Goal: Information Seeking & Learning: Learn about a topic

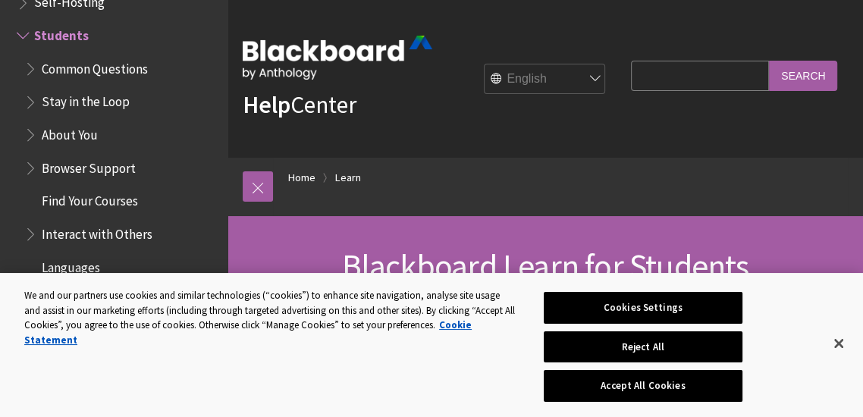
click at [678, 81] on input "Search Query" at bounding box center [700, 76] width 138 height 30
type input "submissions"
click at [810, 74] on input "Search" at bounding box center [803, 76] width 68 height 30
click at [718, 387] on button "Accept All Cookies" at bounding box center [643, 386] width 199 height 32
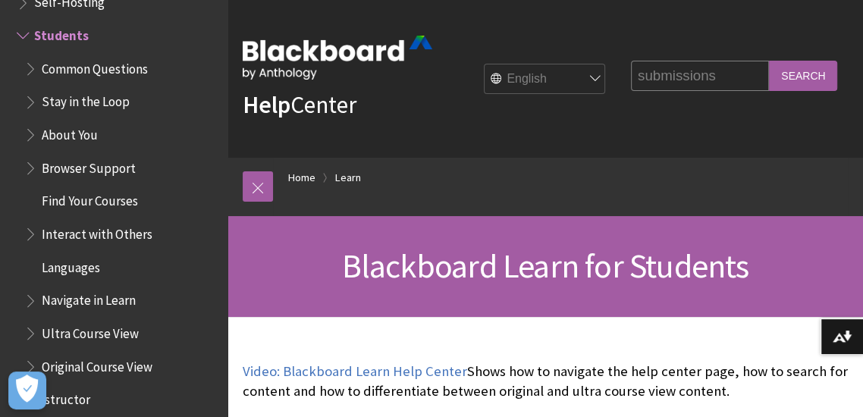
scroll to position [16, 0]
